Goal: Information Seeking & Learning: Learn about a topic

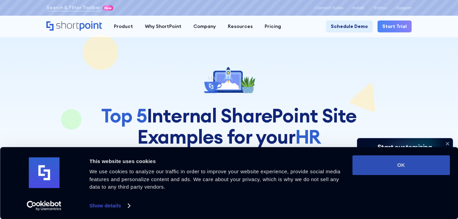
drag, startPoint x: 431, startPoint y: 169, endPoint x: 389, endPoint y: 160, distance: 43.0
click at [431, 169] on button "OK" at bounding box center [401, 165] width 98 height 20
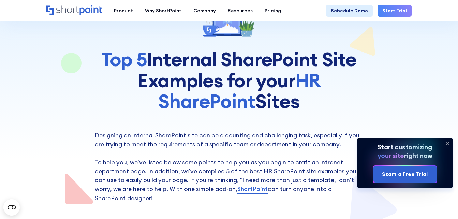
scroll to position [68, 0]
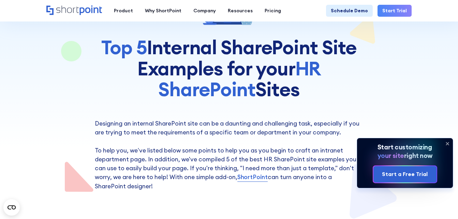
click at [446, 144] on icon at bounding box center [447, 143] width 11 height 11
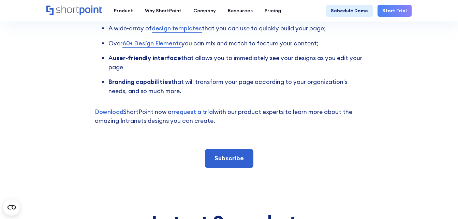
scroll to position [1569, 0]
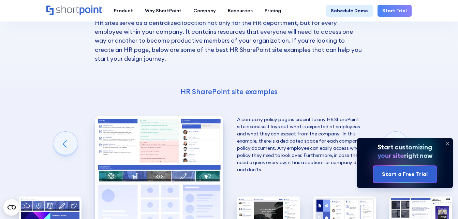
scroll to position [1044, 0]
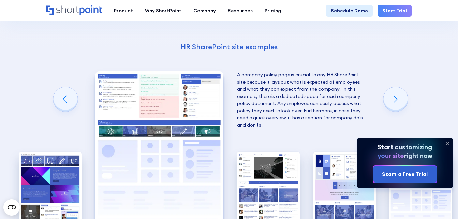
click at [448, 144] on icon at bounding box center [447, 143] width 11 height 11
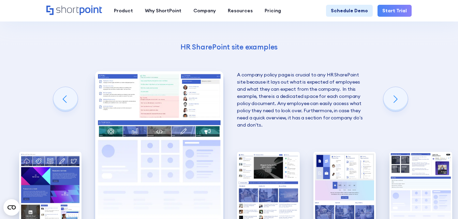
scroll to position [1078, 0]
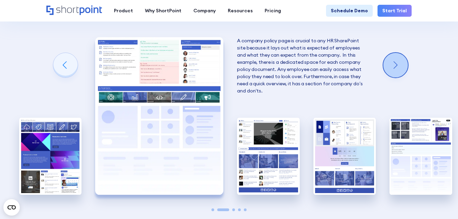
click at [393, 65] on div "Next slide" at bounding box center [395, 65] width 25 height 25
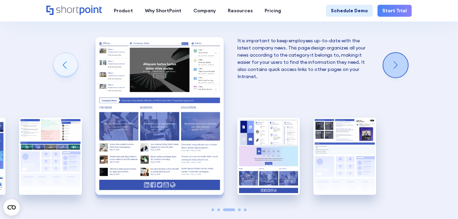
click at [393, 65] on div "Next slide" at bounding box center [395, 65] width 25 height 25
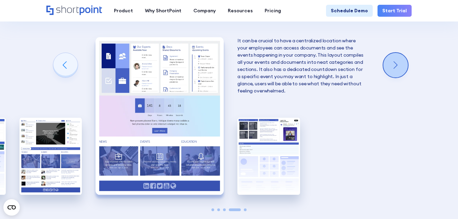
click at [393, 65] on div "Next slide" at bounding box center [395, 65] width 25 height 25
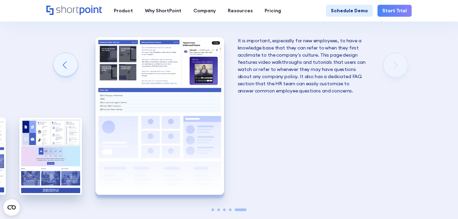
click at [393, 65] on div "Creating an HR SharePoint site Now that you know what to consider when creating…" at bounding box center [229, 51] width 458 height 444
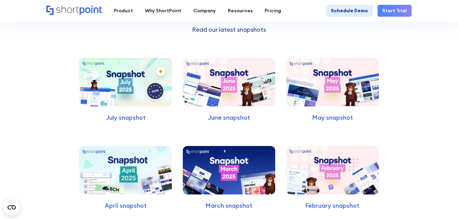
scroll to position [1658, 0]
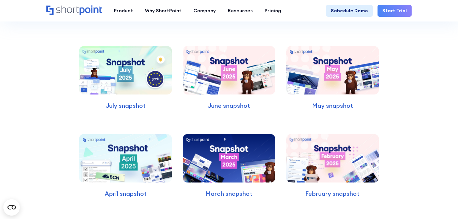
click at [146, 90] on img at bounding box center [125, 70] width 93 height 48
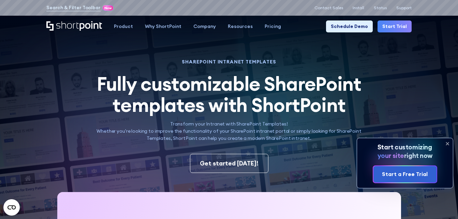
click at [447, 142] on icon at bounding box center [447, 143] width 11 height 11
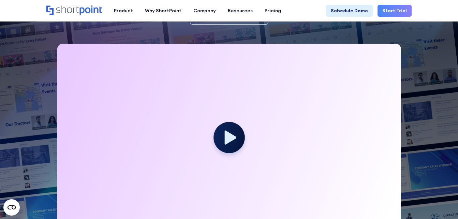
scroll to position [136, 0]
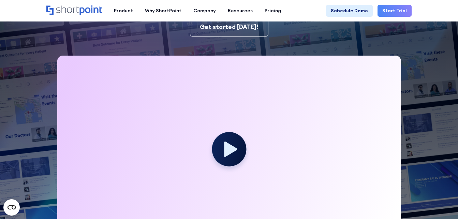
click at [229, 148] on icon at bounding box center [230, 149] width 13 height 15
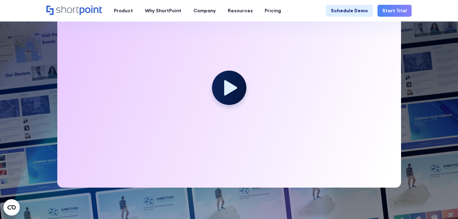
scroll to position [205, 0]
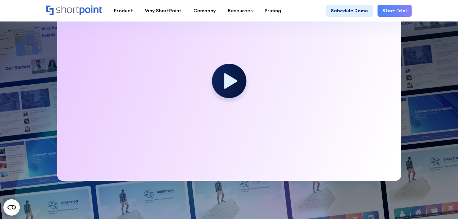
click at [230, 82] on icon at bounding box center [230, 80] width 13 height 15
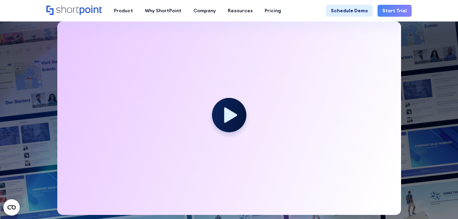
click at [231, 111] on icon at bounding box center [230, 114] width 13 height 15
click at [233, 115] on icon at bounding box center [230, 114] width 13 height 15
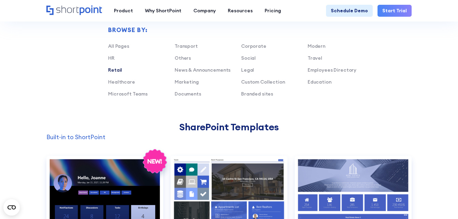
scroll to position [409, 0]
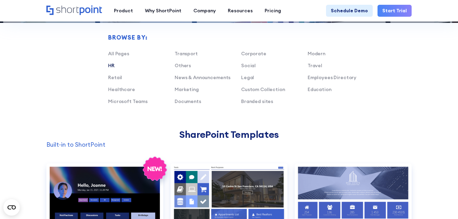
click at [110, 64] on link "HR" at bounding box center [111, 65] width 6 height 6
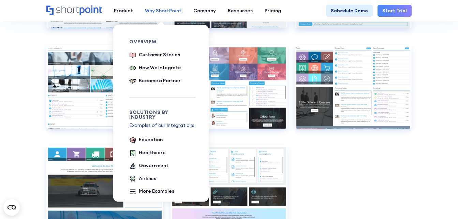
scroll to position [1092, 0]
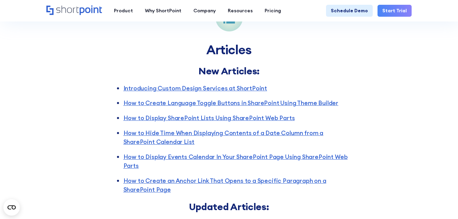
scroll to position [1399, 0]
